Goal: Task Accomplishment & Management: Use online tool/utility

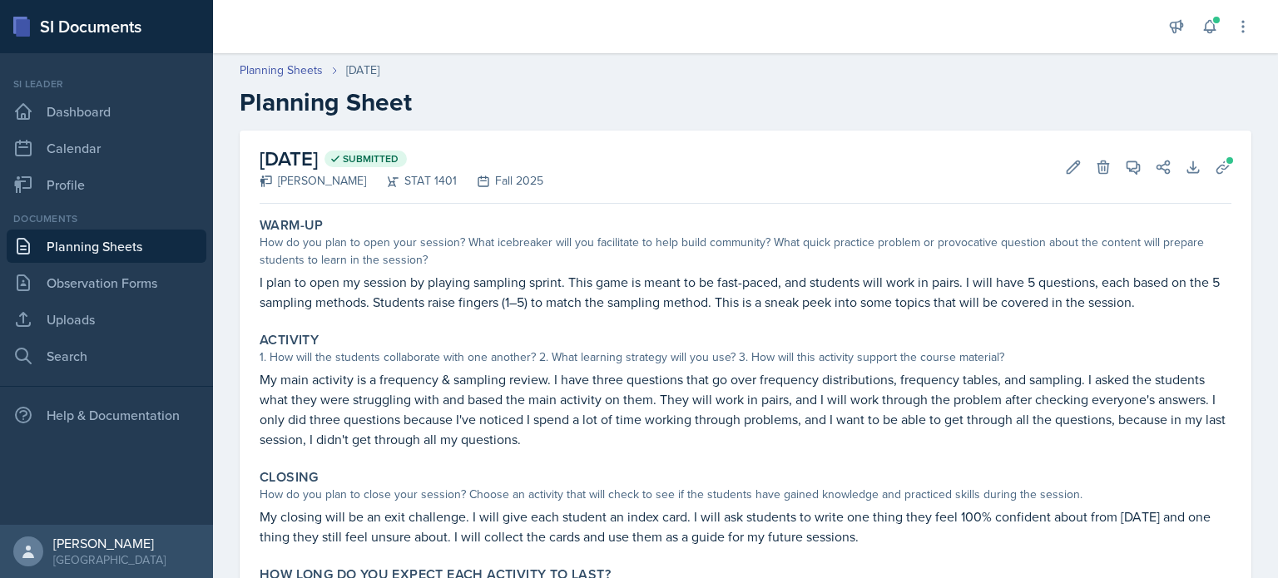
scroll to position [111, 0]
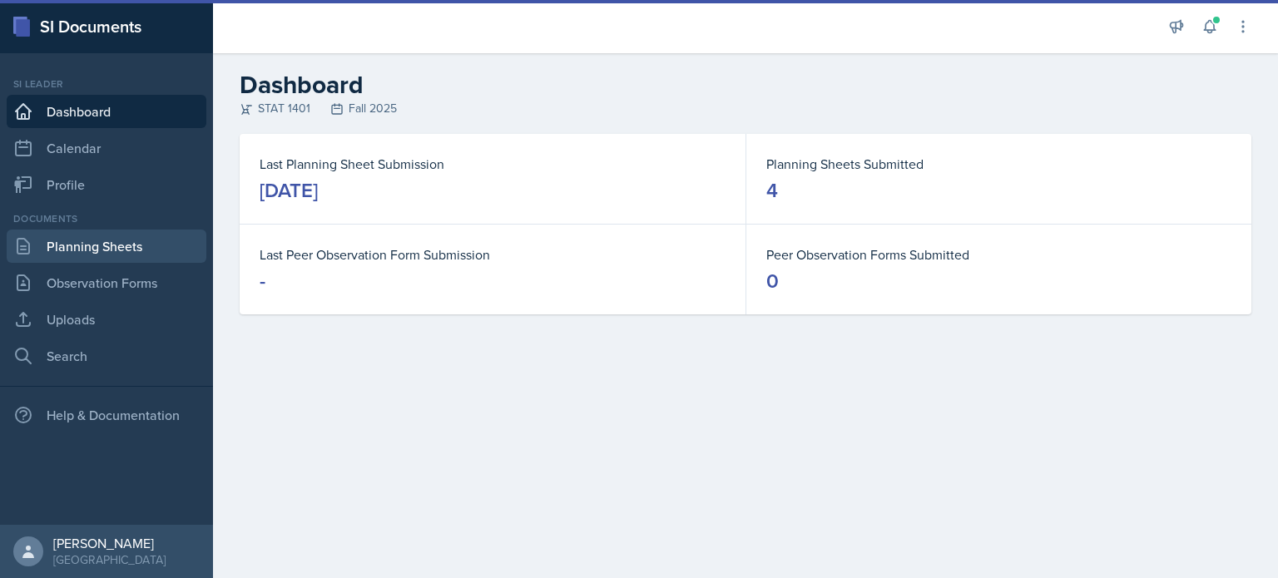
click at [106, 242] on link "Planning Sheets" at bounding box center [107, 246] width 200 height 33
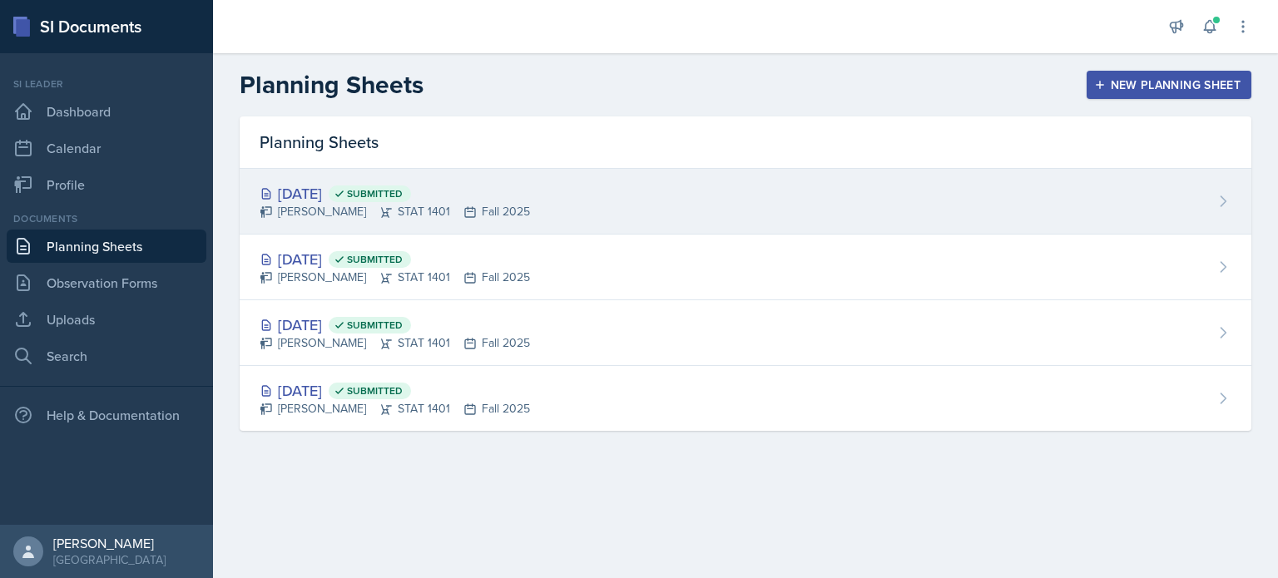
click at [345, 196] on icon at bounding box center [340, 194] width 12 height 12
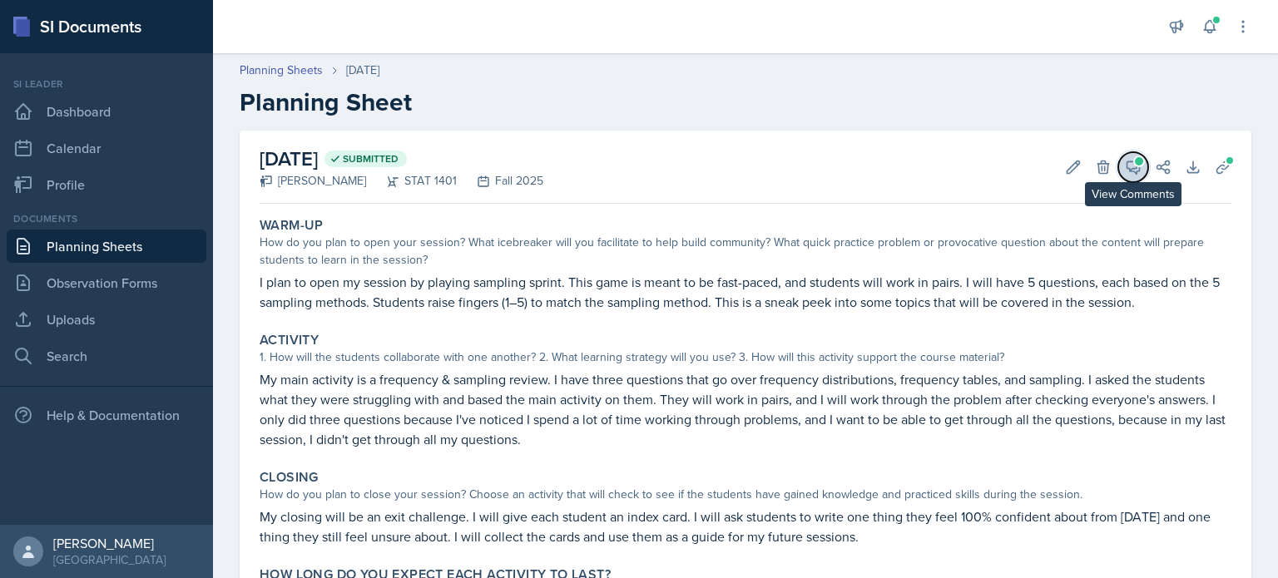
click at [1127, 171] on icon at bounding box center [1133, 167] width 12 height 12
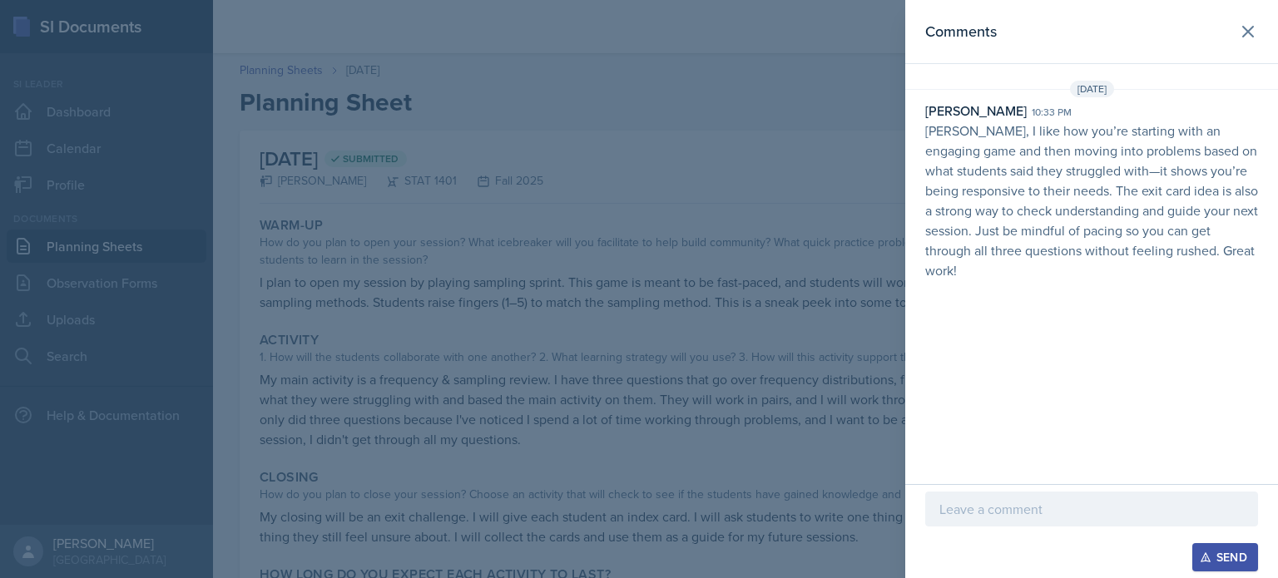
click at [1038, 518] on p at bounding box center [1091, 509] width 304 height 20
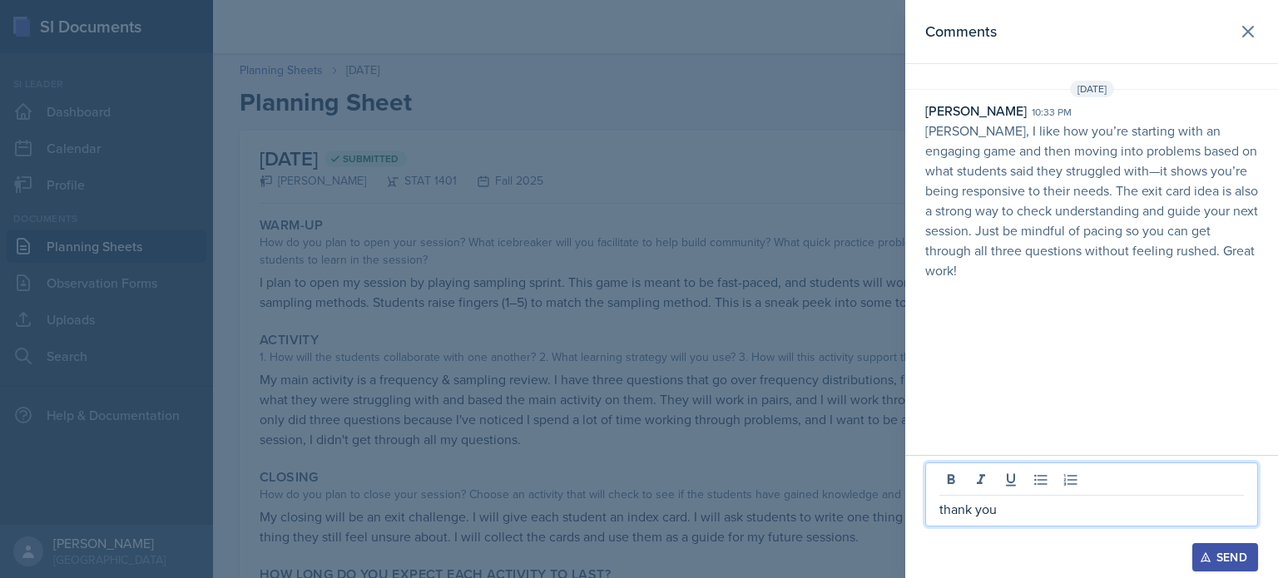
click at [1209, 561] on icon "button" at bounding box center [1206, 558] width 12 height 12
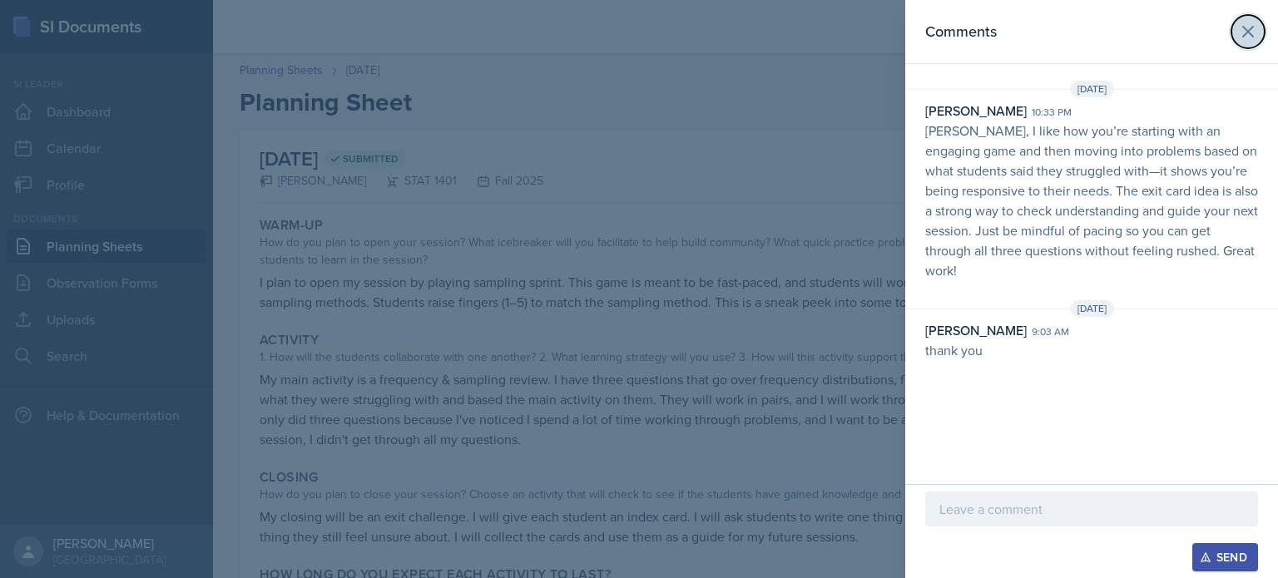
click at [1249, 32] on icon at bounding box center [1248, 32] width 10 height 10
